Goal: Navigation & Orientation: Find specific page/section

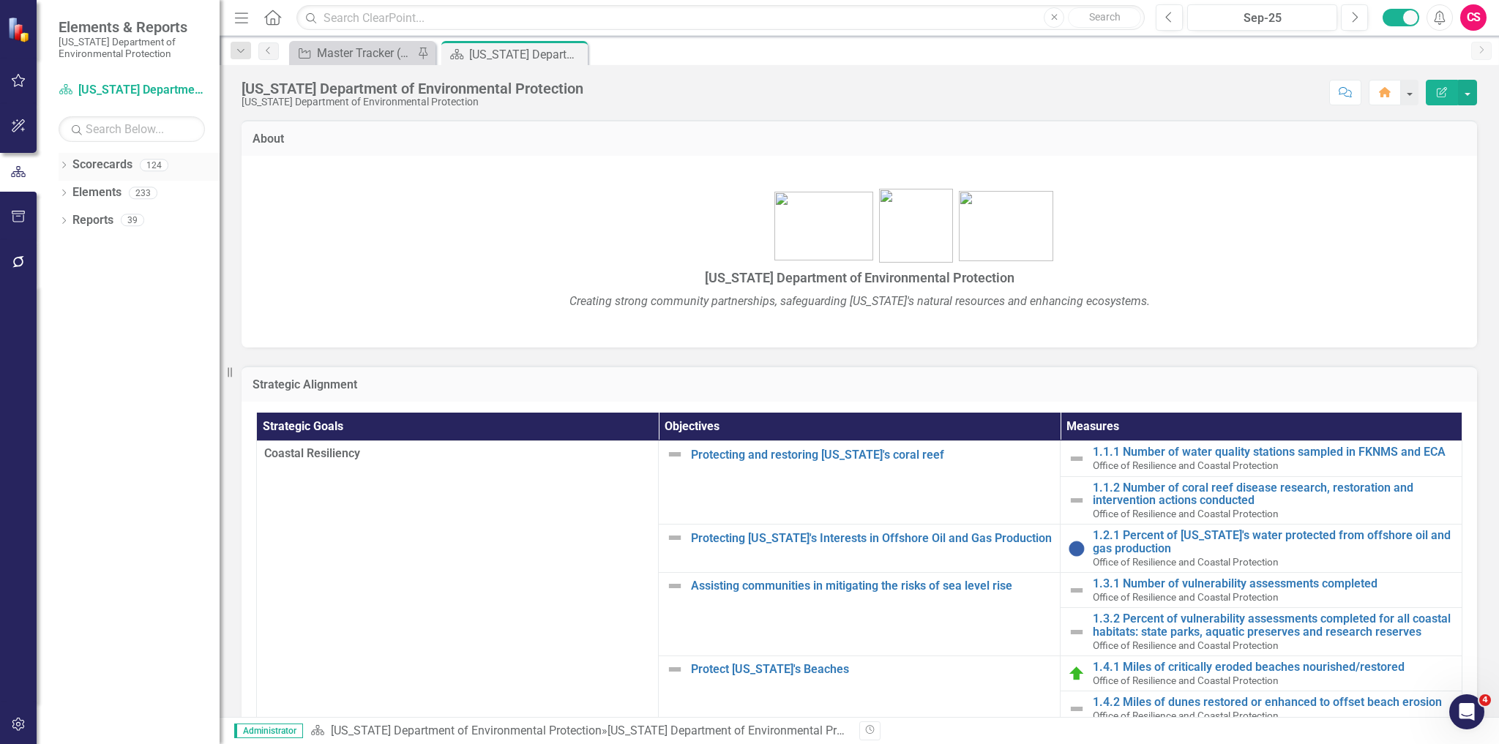
click at [63, 164] on icon "Dropdown" at bounding box center [64, 167] width 10 height 8
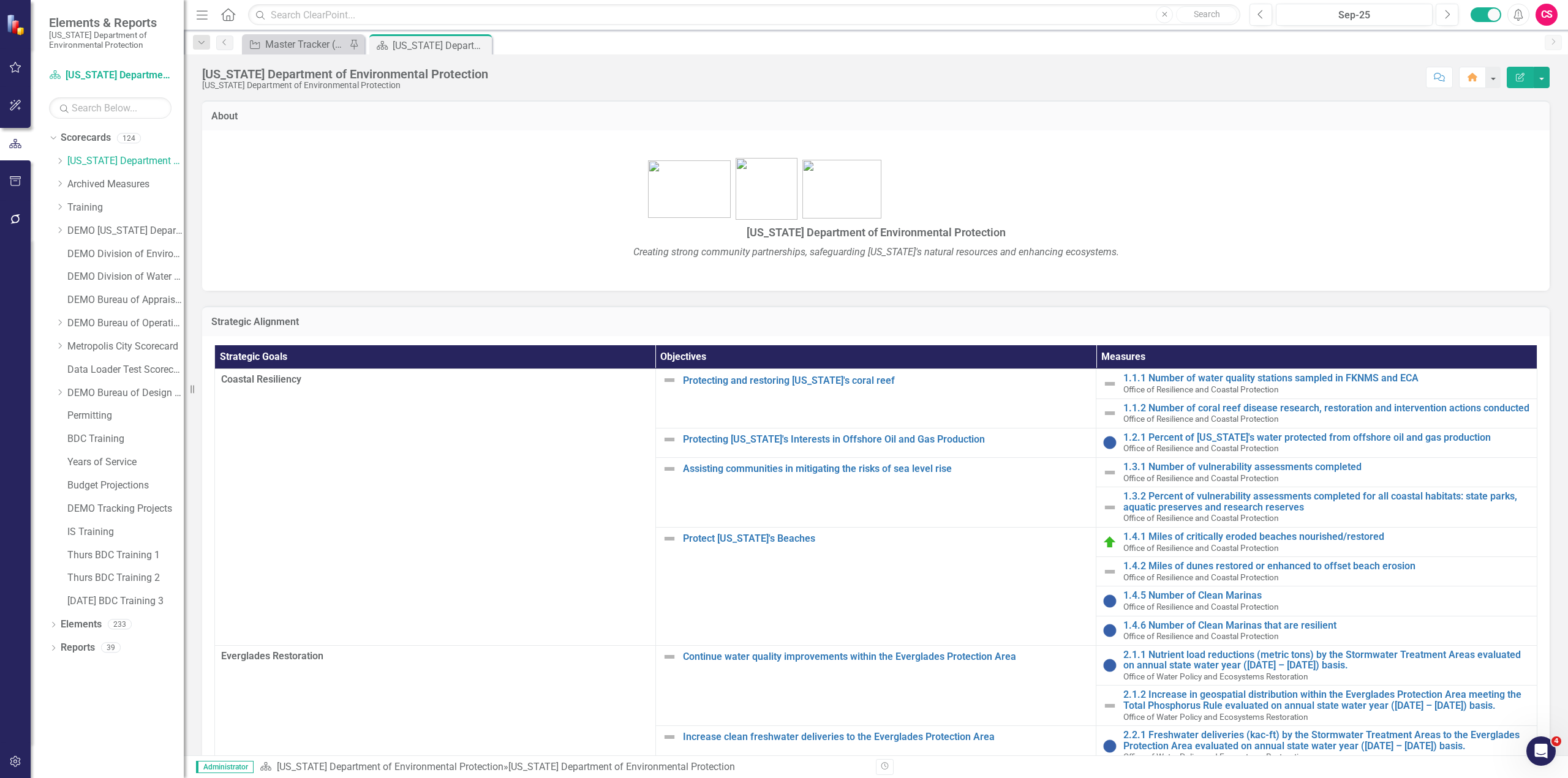
drag, startPoint x: 1088, startPoint y: 5, endPoint x: 1095, endPoint y: 81, distance: 76.3
click at [1100, 83] on div "Score: N/A Sep-25 Completed Comment Home Edit Report" at bounding box center [1022, 77] width 1055 height 21
click at [67, 161] on div "Dropdown" at bounding box center [61, 161] width 13 height 10
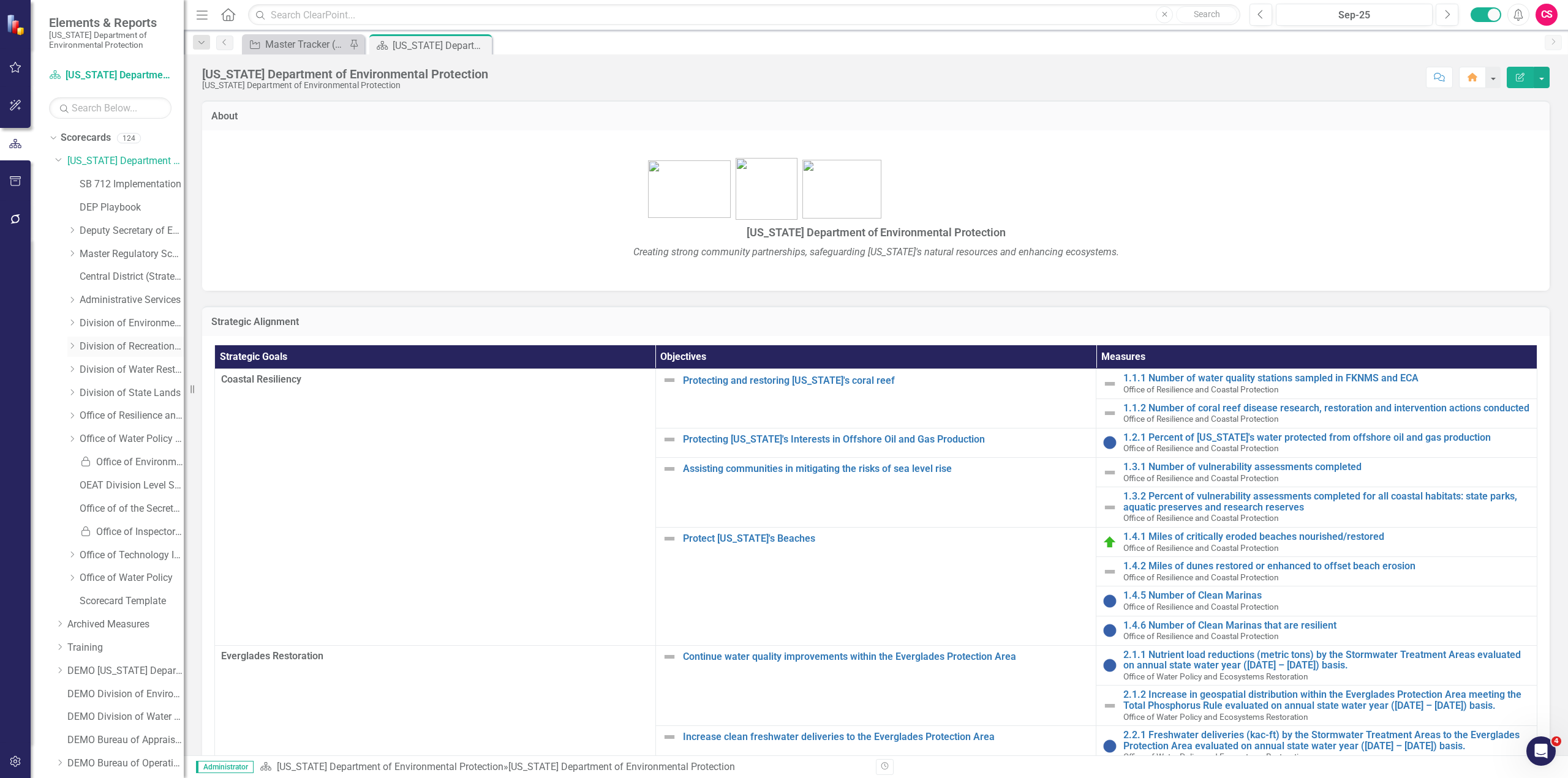
click at [70, 350] on icon "Dropdown" at bounding box center [72, 345] width 9 height 8
click at [121, 371] on link "Bureau of Design Construction" at bounding box center [138, 370] width 92 height 14
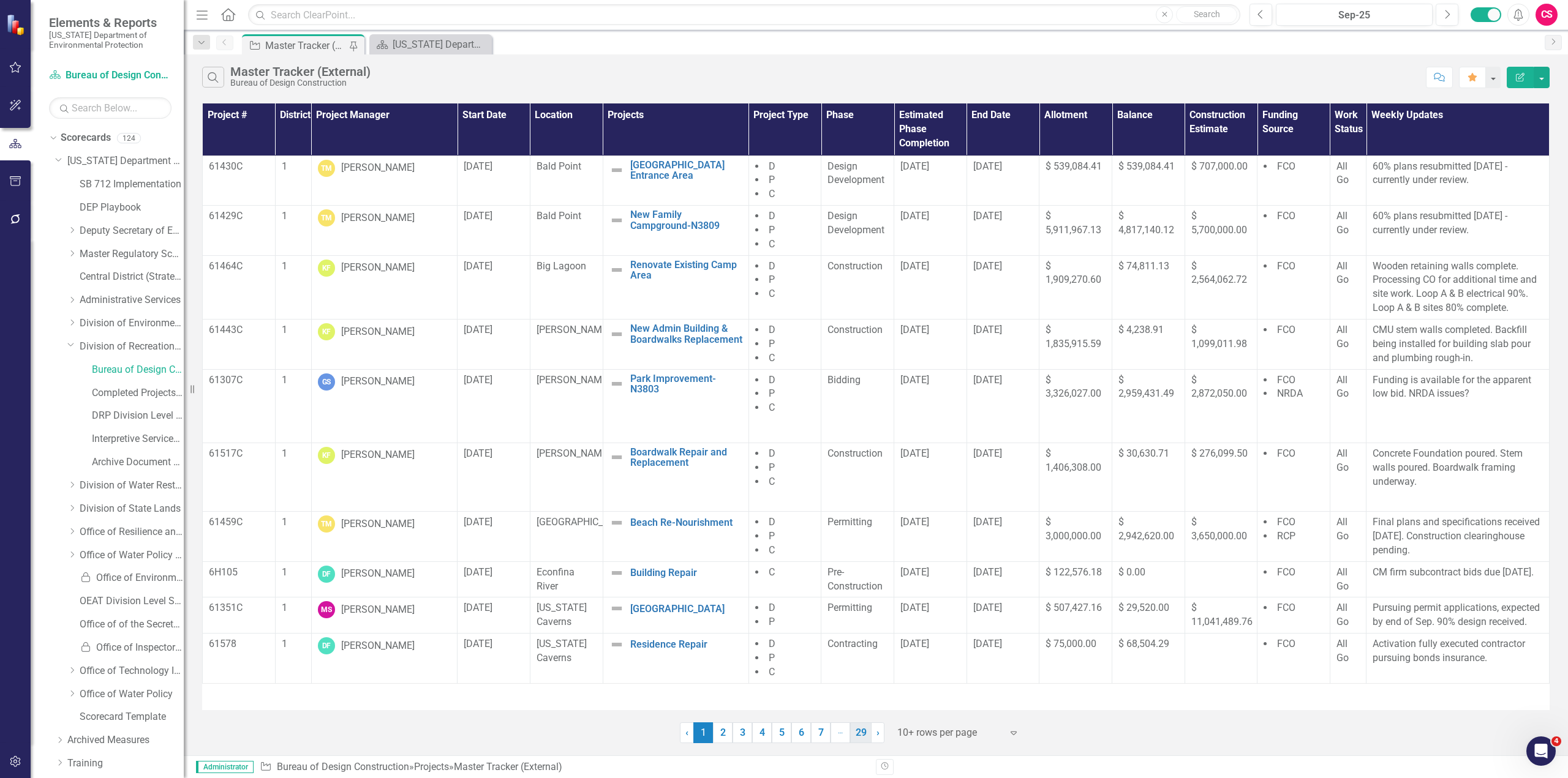
click at [863, 622] on link "29" at bounding box center [861, 733] width 22 height 21
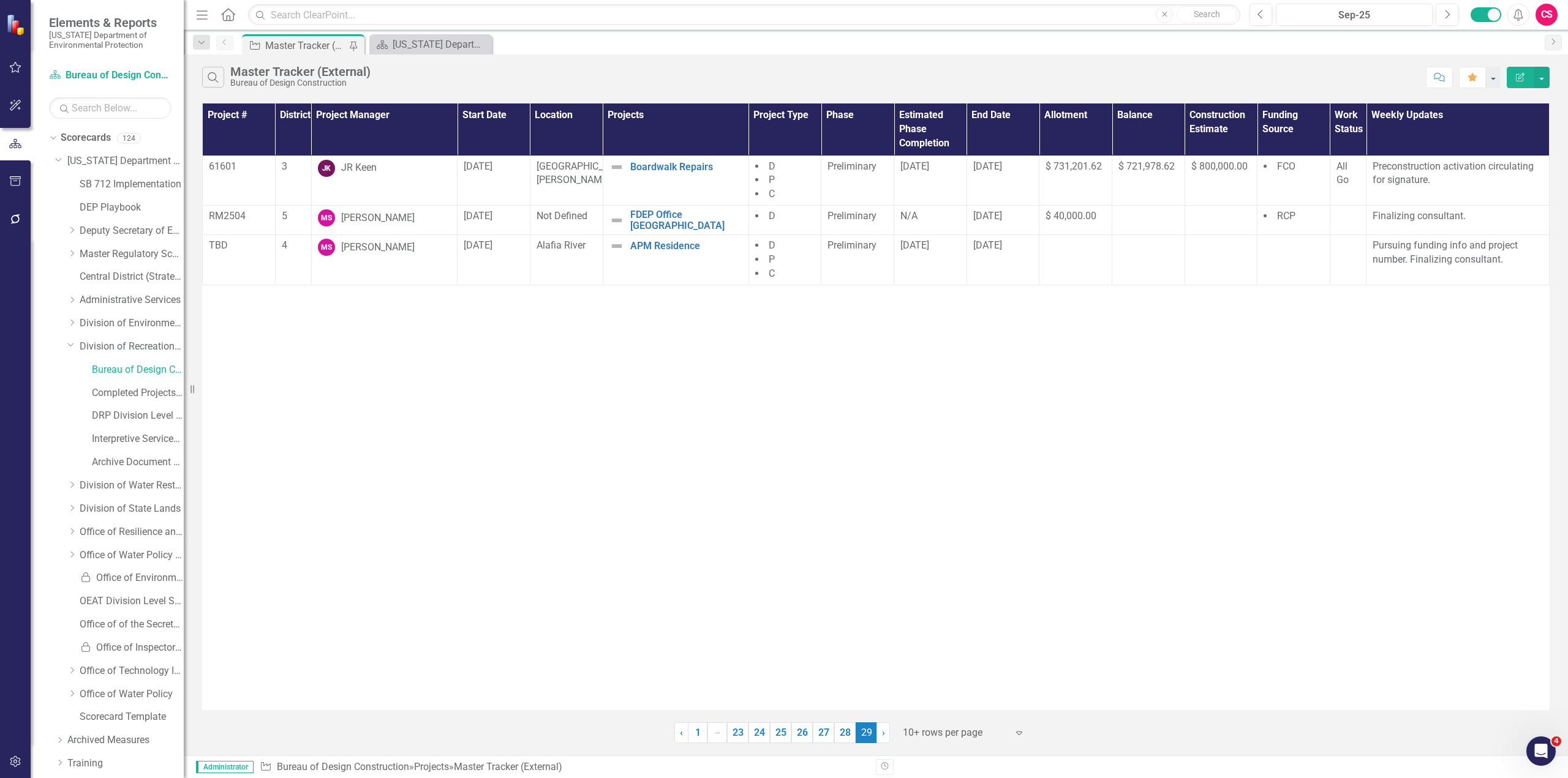
click at [1254, 22] on div "CS" at bounding box center [1546, 14] width 22 height 22
click at [1254, 183] on link "Logout Log Out" at bounding box center [1509, 177] width 97 height 23
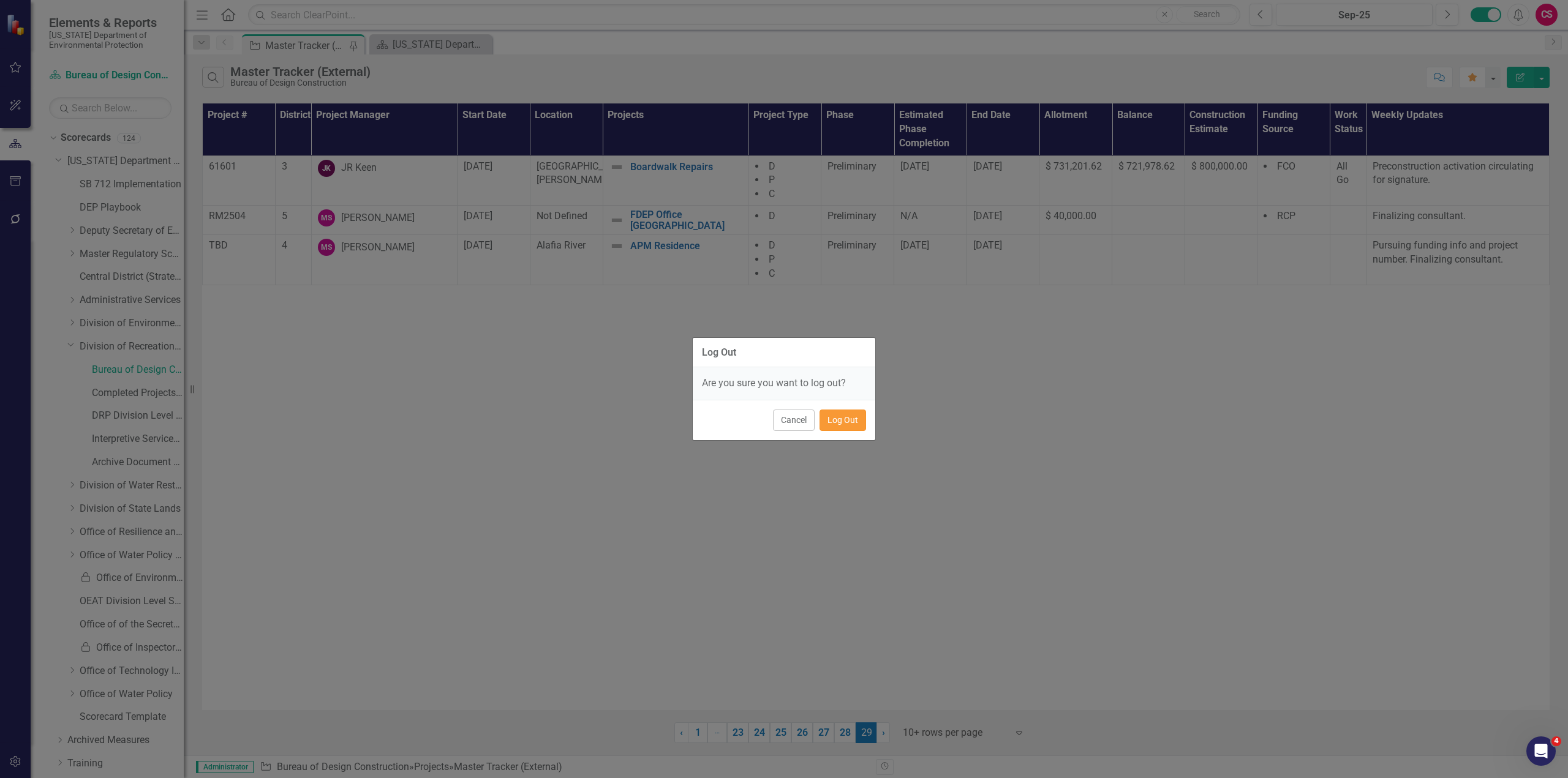
click at [858, 417] on button "Log Out" at bounding box center [843, 421] width 47 height 22
